Goal: Task Accomplishment & Management: Use online tool/utility

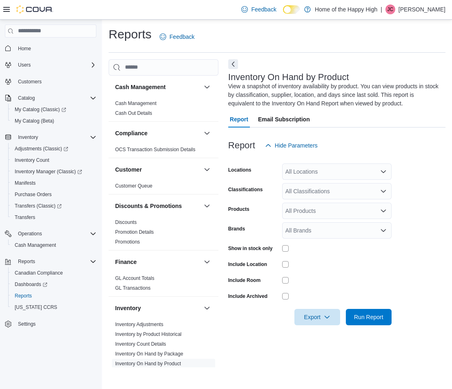
click at [343, 117] on div "Report Email Subscription" at bounding box center [336, 119] width 217 height 16
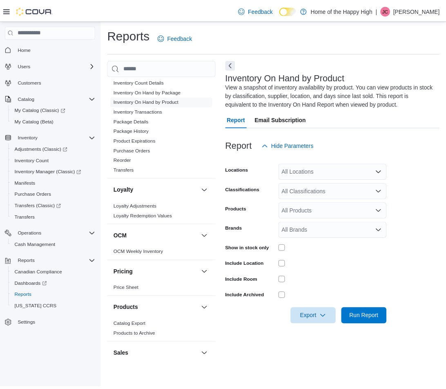
scroll to position [449, 0]
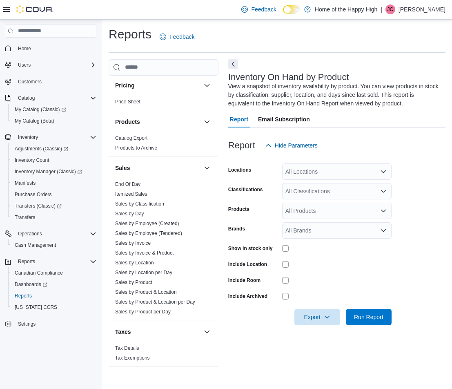
click at [134, 184] on link "End Of Day" at bounding box center [127, 184] width 25 height 6
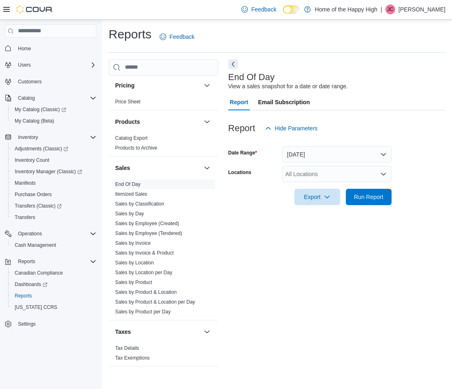
drag, startPoint x: 315, startPoint y: 174, endPoint x: 297, endPoint y: 178, distance: 17.9
click at [315, 175] on div "All Locations" at bounding box center [336, 174] width 109 height 16
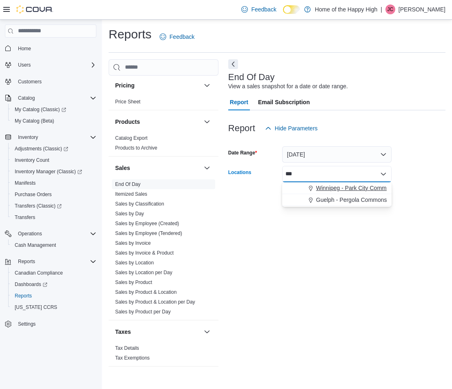
type input "***"
click at [334, 184] on span "Winnipeg - Park City Commons - Fire & Flower" at bounding box center [375, 188] width 119 height 8
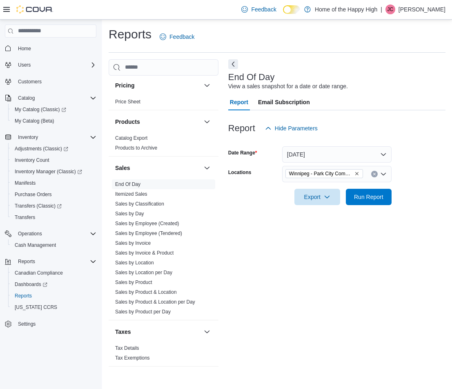
click at [388, 288] on div "End Of Day View a sales snapshot for a date or date range. Report Email Subscri…" at bounding box center [336, 213] width 217 height 308
click at [384, 194] on span "Run Report" at bounding box center [369, 196] width 36 height 16
